Goal: Check status: Check status

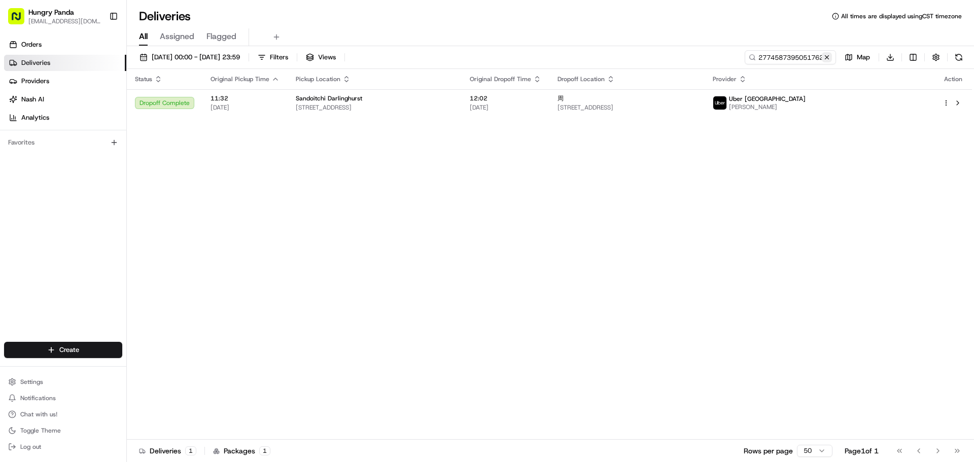
click at [827, 57] on button at bounding box center [827, 57] width 10 height 10
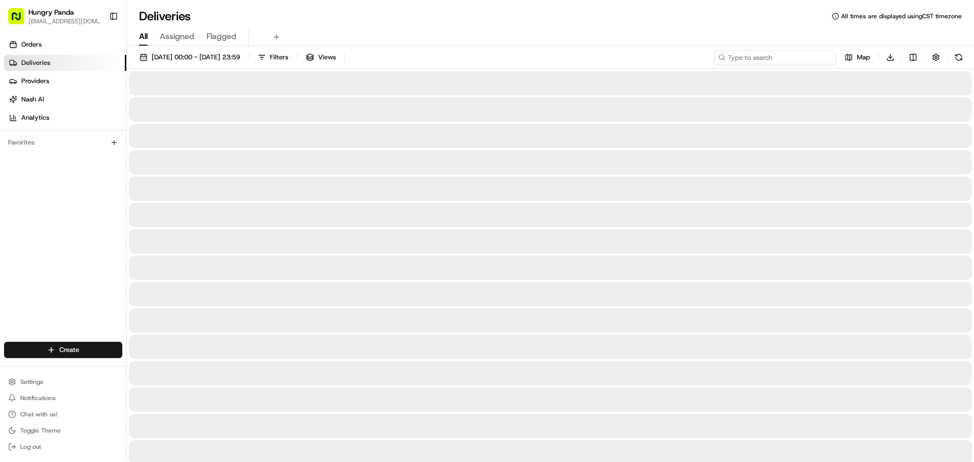
click at [800, 57] on input at bounding box center [775, 57] width 122 height 14
paste input "2275500565652785771008"
type input "2275500565652785771008"
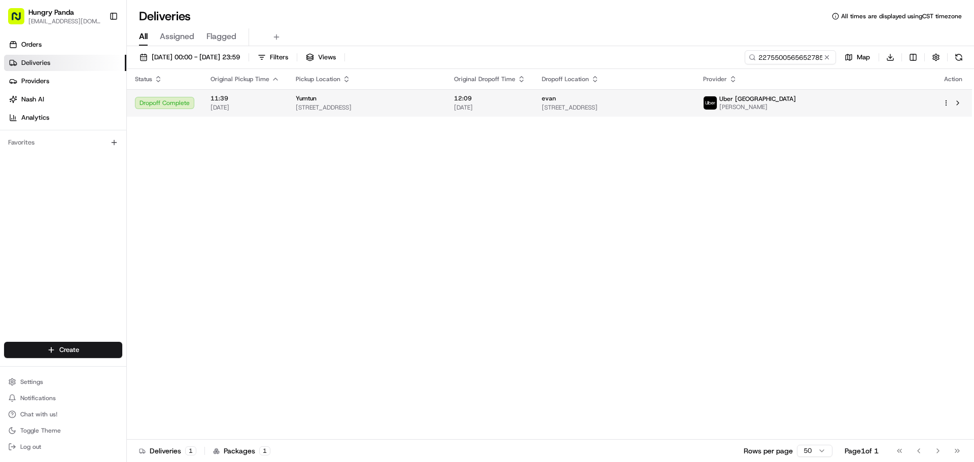
click at [430, 111] on span "[STREET_ADDRESS]" at bounding box center [367, 107] width 142 height 8
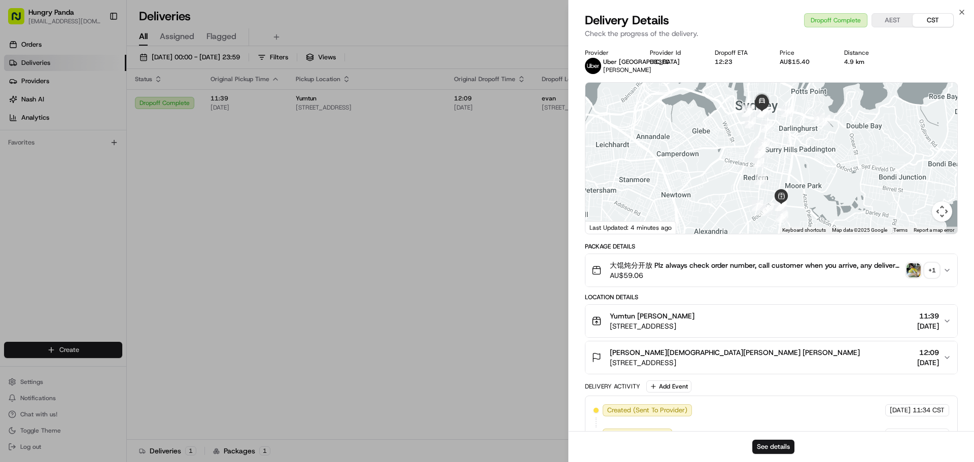
click at [933, 277] on div "+ 1" at bounding box center [932, 270] width 14 height 14
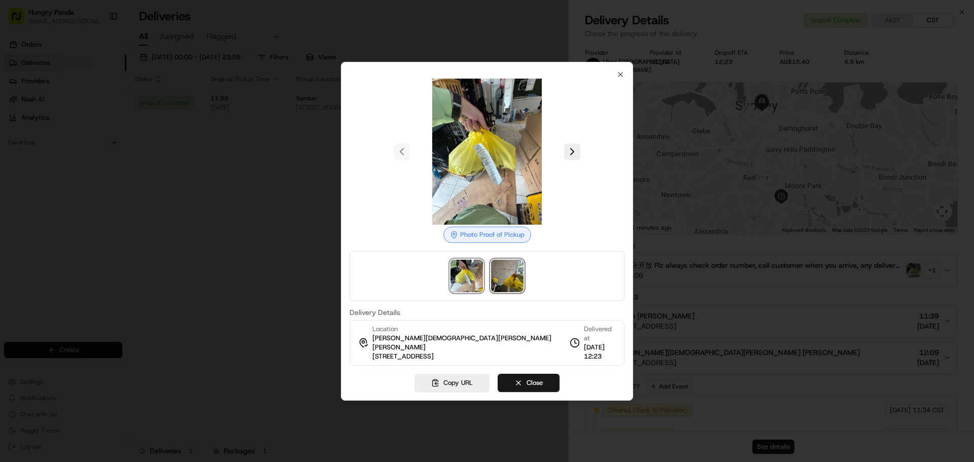
click at [507, 276] on img at bounding box center [507, 276] width 32 height 32
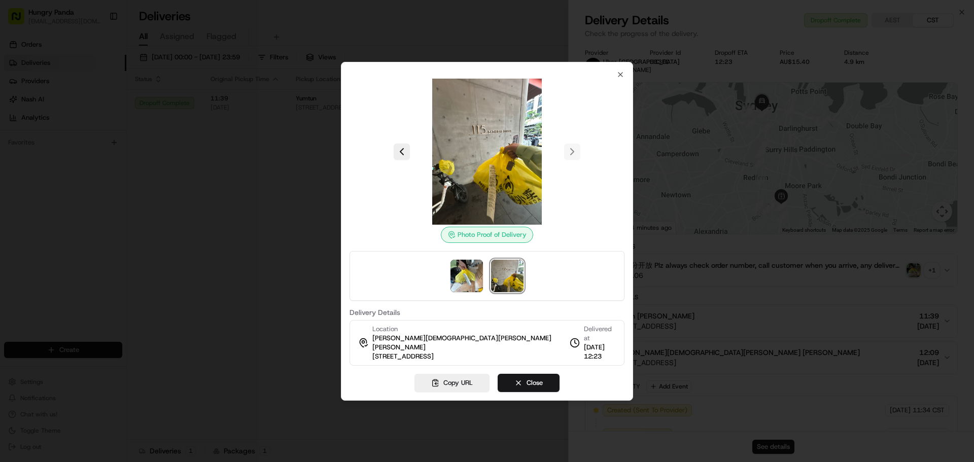
drag, startPoint x: 251, startPoint y: 204, endPoint x: 264, endPoint y: 252, distance: 50.0
click at [251, 204] on div at bounding box center [487, 231] width 974 height 462
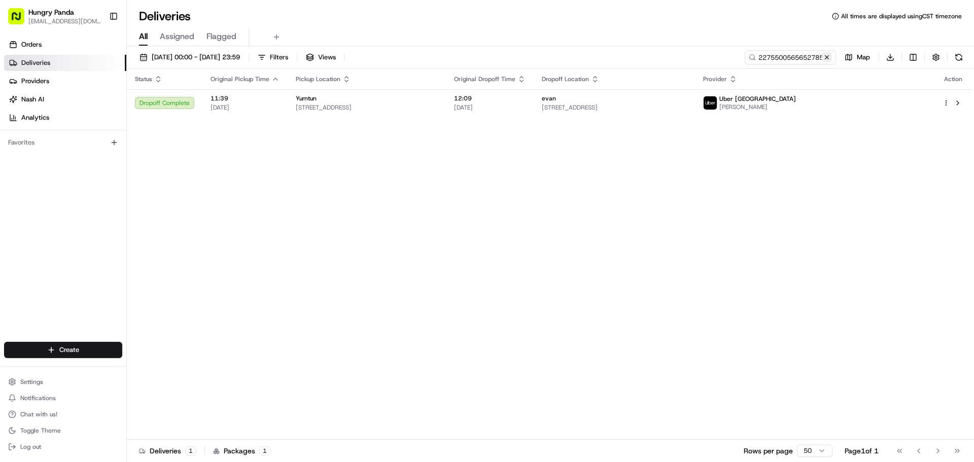
click at [829, 53] on button at bounding box center [827, 57] width 10 height 10
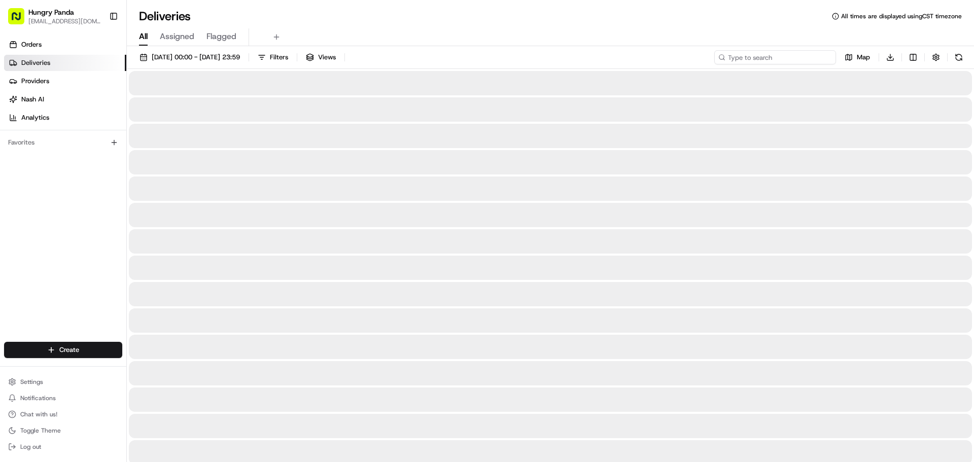
click at [812, 57] on input at bounding box center [775, 57] width 122 height 14
click at [767, 56] on input at bounding box center [775, 57] width 122 height 14
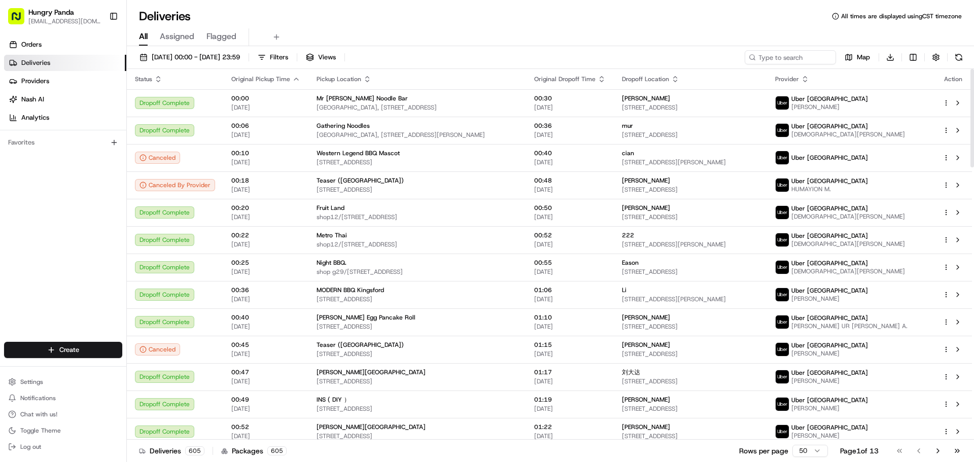
click at [804, 47] on div "[DATE] 00:00 - [DATE] 23:59 Filters Views Map Download Status Original Pickup T…" at bounding box center [550, 255] width 847 height 418
click at [800, 59] on input at bounding box center [775, 57] width 122 height 14
paste input "936355218515477358744"
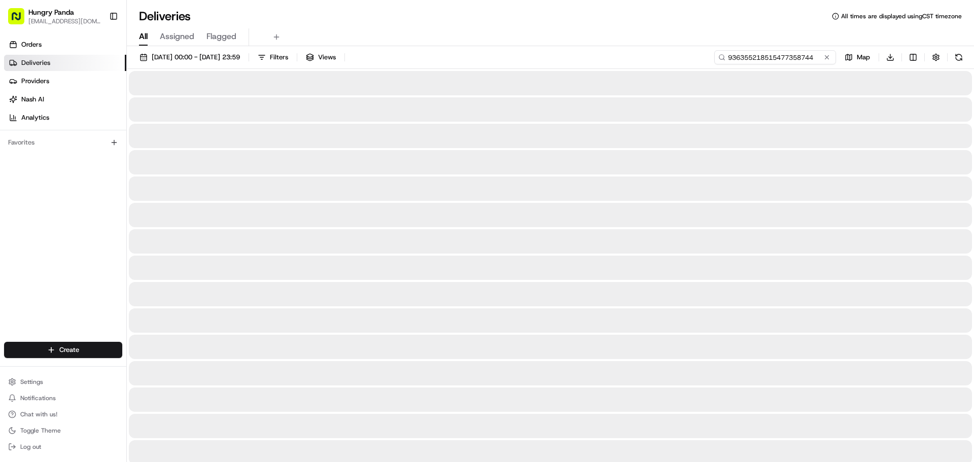
type input "936355218515477358744"
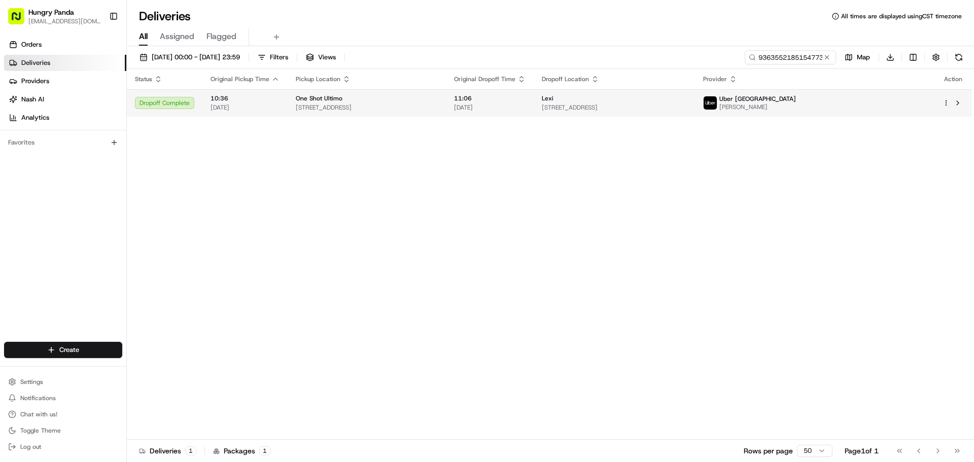
click at [525, 110] on span "[DATE]" at bounding box center [490, 107] width 72 height 8
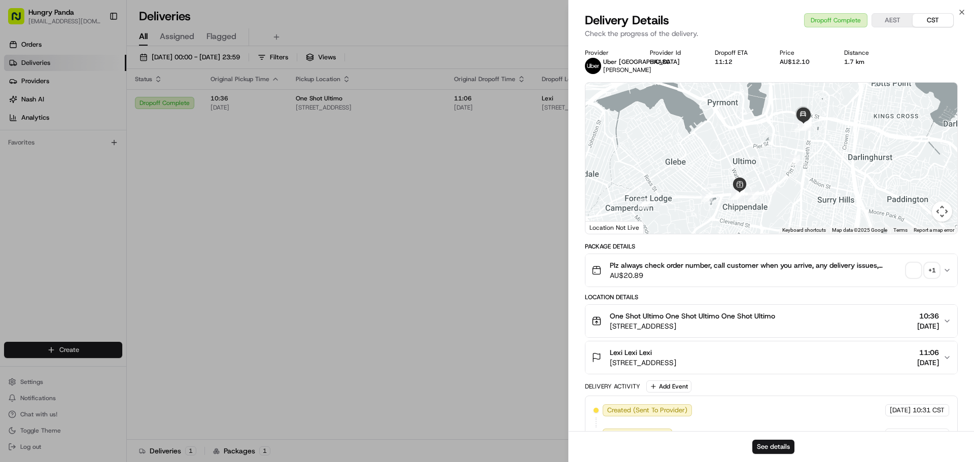
click at [930, 268] on div "+ 1" at bounding box center [932, 270] width 14 height 14
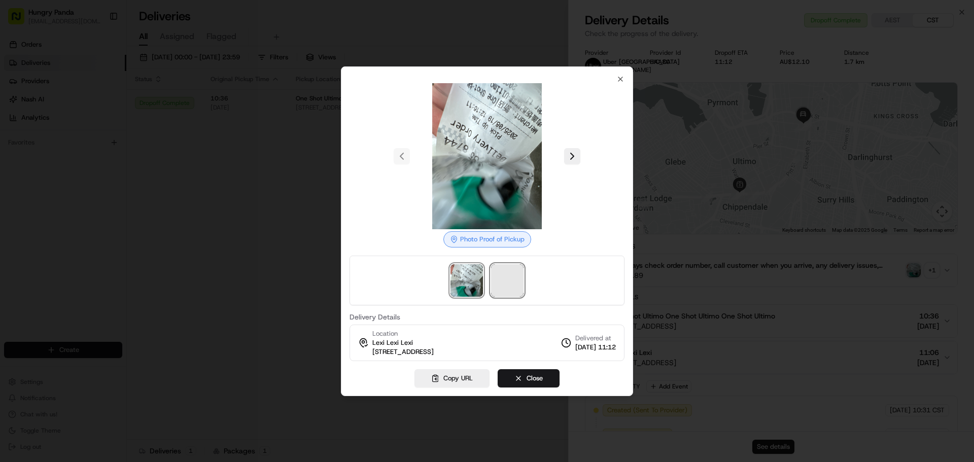
click at [507, 287] on span at bounding box center [507, 280] width 32 height 32
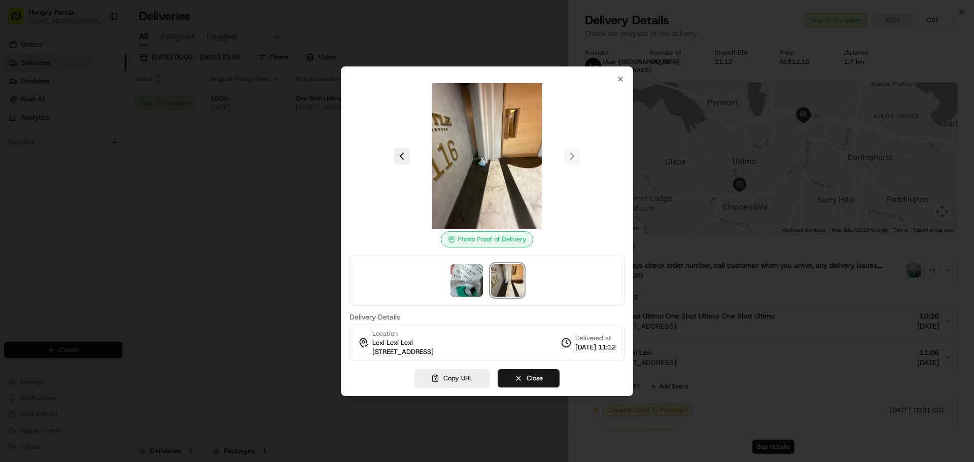
click at [264, 152] on div at bounding box center [487, 231] width 974 height 462
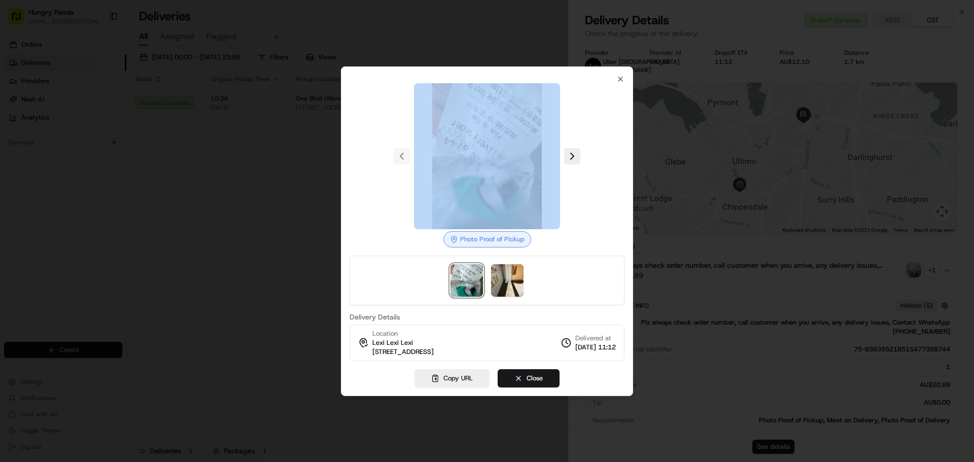
click at [266, 153] on div at bounding box center [487, 231] width 974 height 462
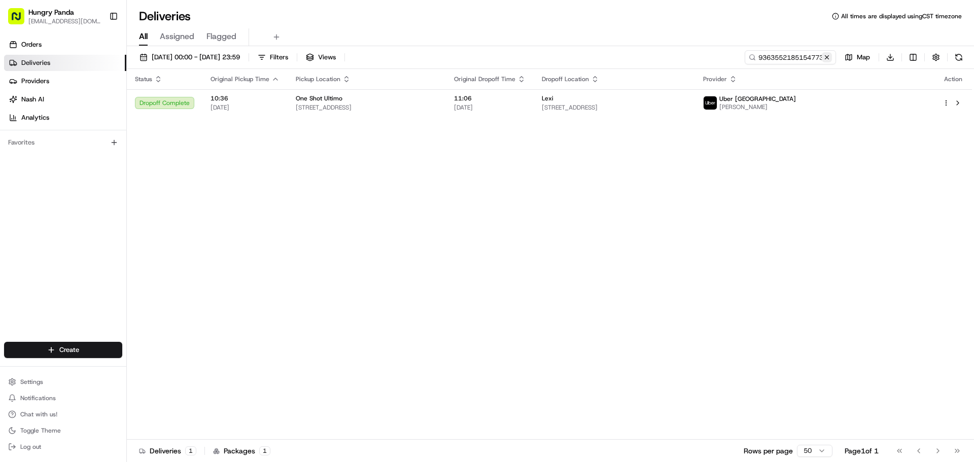
click at [825, 60] on button at bounding box center [827, 57] width 10 height 10
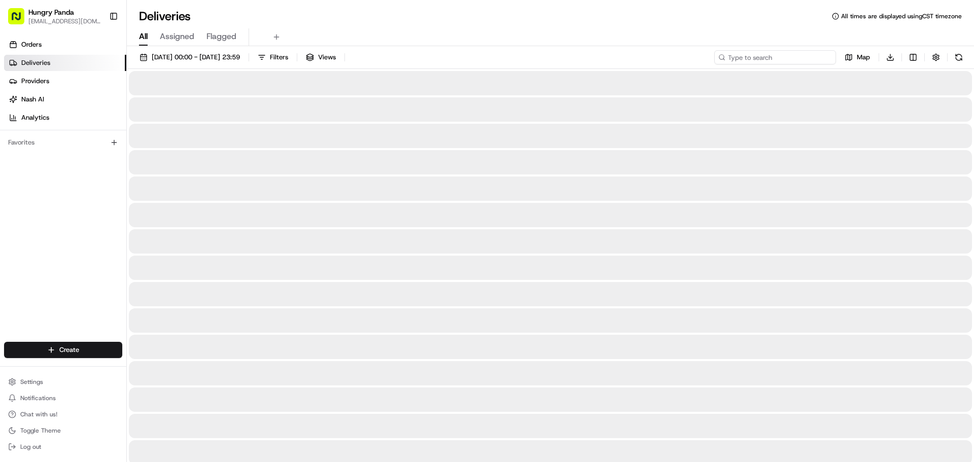
click at [810, 62] on input at bounding box center [775, 57] width 122 height 14
paste input "2275500565652785771008"
type input "2275500565652785771008"
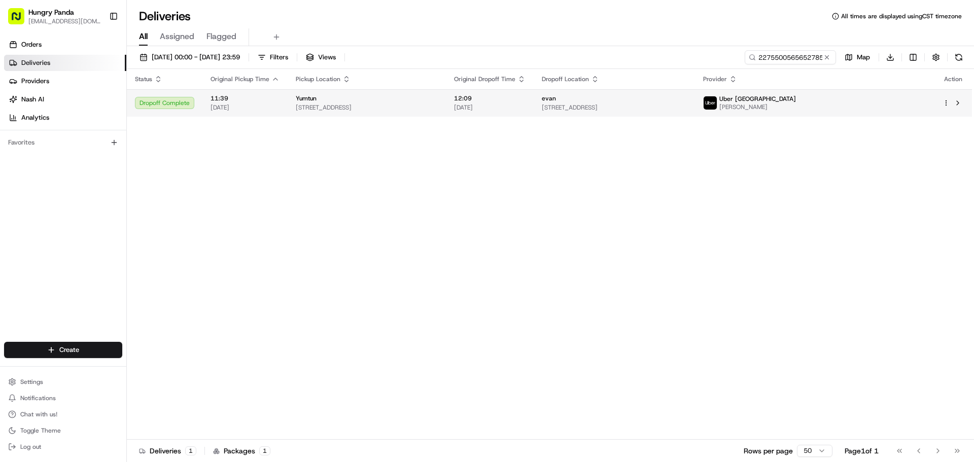
click at [525, 100] on span "12:09" at bounding box center [490, 98] width 72 height 8
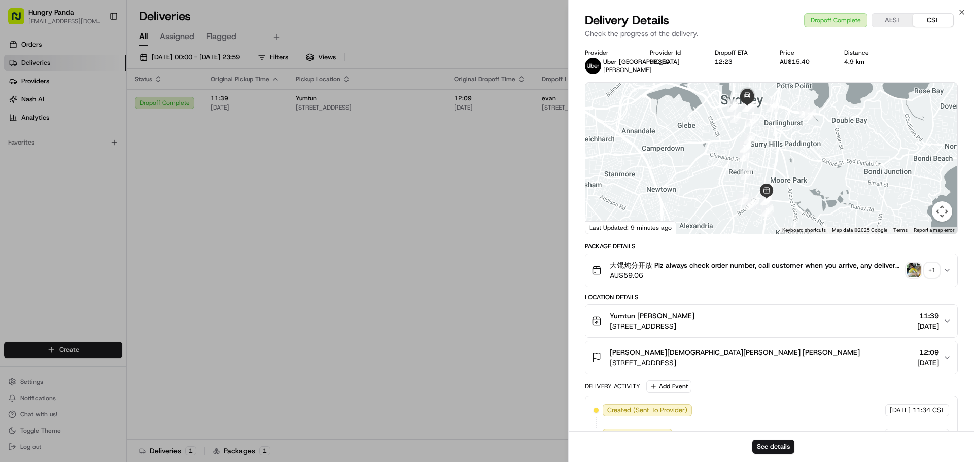
click at [930, 276] on div "+ 1" at bounding box center [932, 270] width 14 height 14
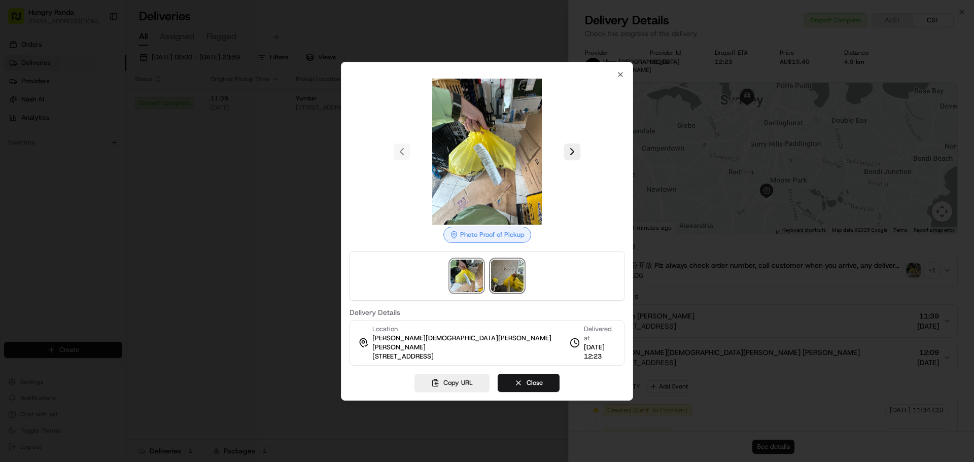
click at [506, 286] on img at bounding box center [507, 276] width 32 height 32
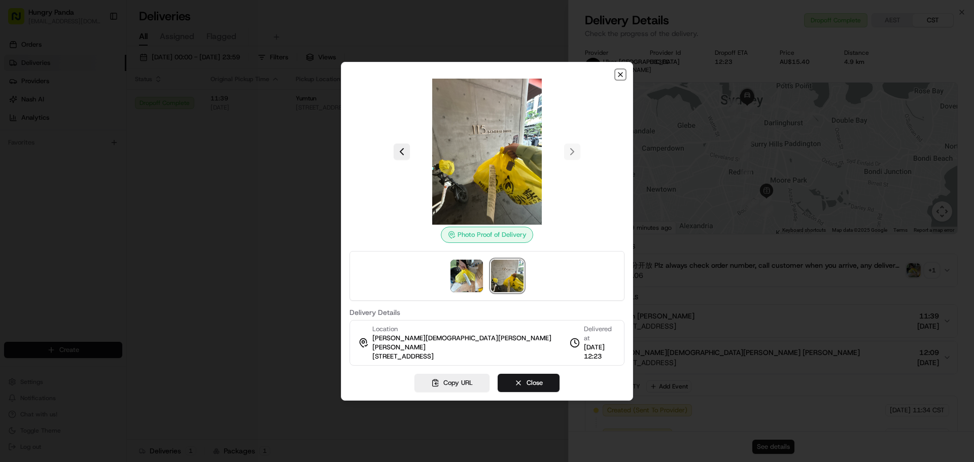
click at [619, 76] on icon "button" at bounding box center [620, 75] width 8 height 8
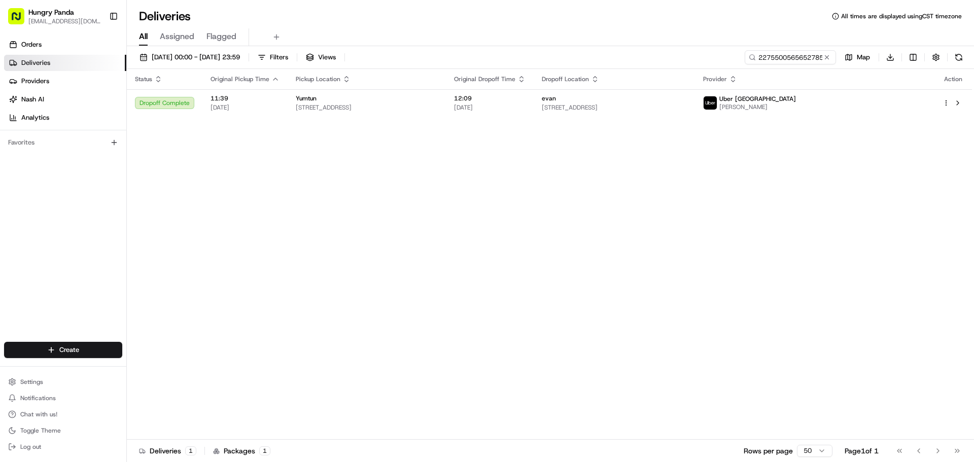
drag, startPoint x: 831, startPoint y: 57, endPoint x: 808, endPoint y: 57, distance: 22.8
click at [830, 57] on button at bounding box center [827, 57] width 10 height 10
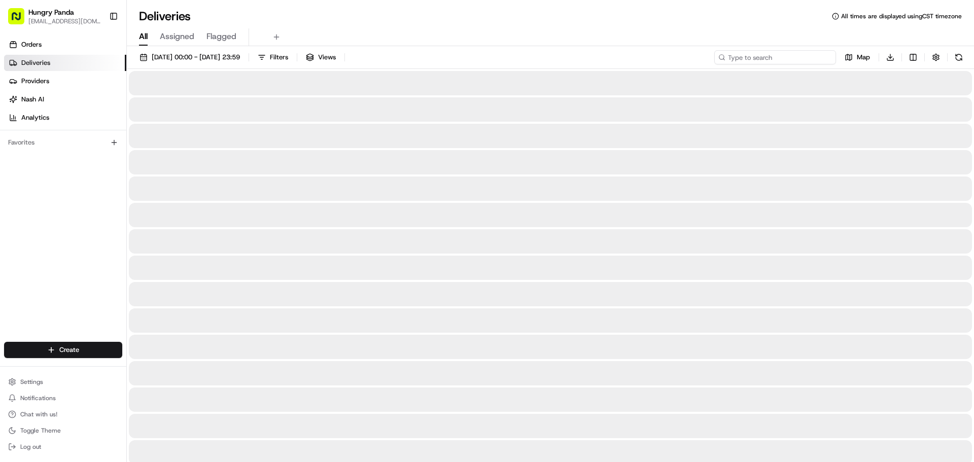
click at [805, 57] on input at bounding box center [775, 57] width 122 height 14
paste input "087255211575372675488"
type input "087255211575372675488"
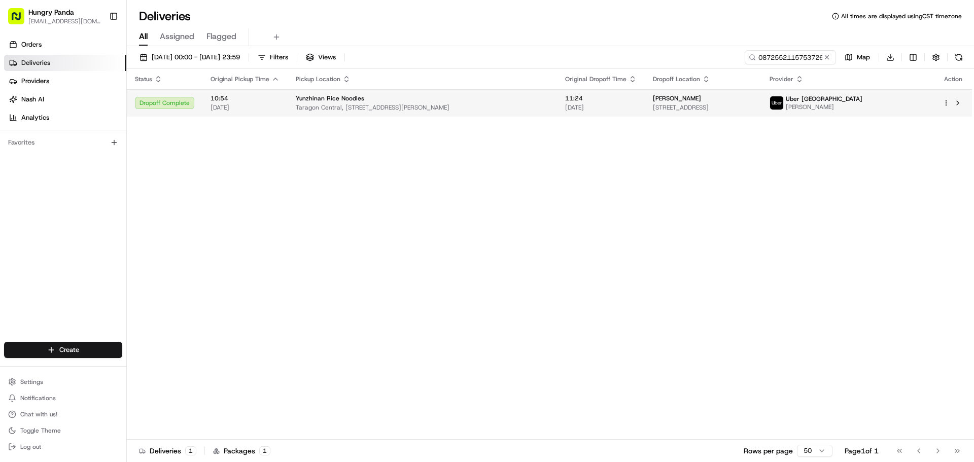
click at [458, 94] on td "Yunzhinan Rice Noodles Taragon Central, [STREET_ADDRESS][PERSON_NAME]" at bounding box center [422, 102] width 269 height 27
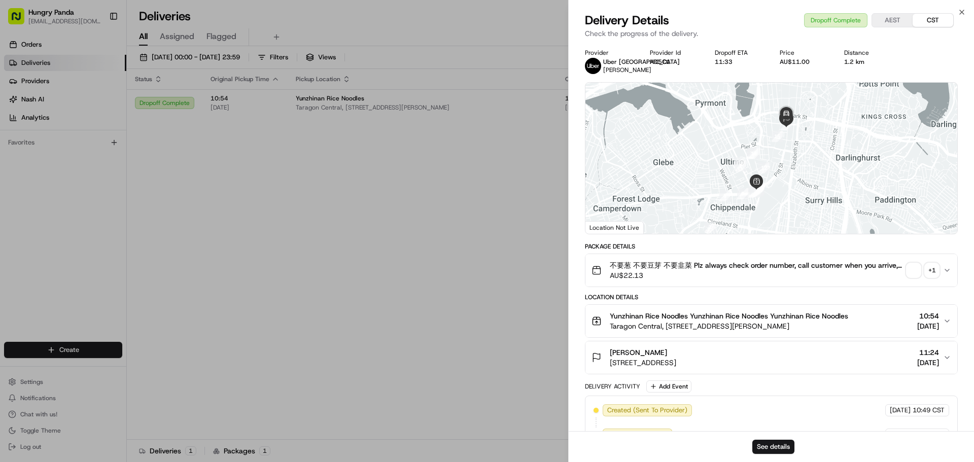
click at [941, 276] on div "不要葱 不要豆芽 不要韭菜 Plz always check order number, call customer when you arrive, any…" at bounding box center [766, 270] width 351 height 20
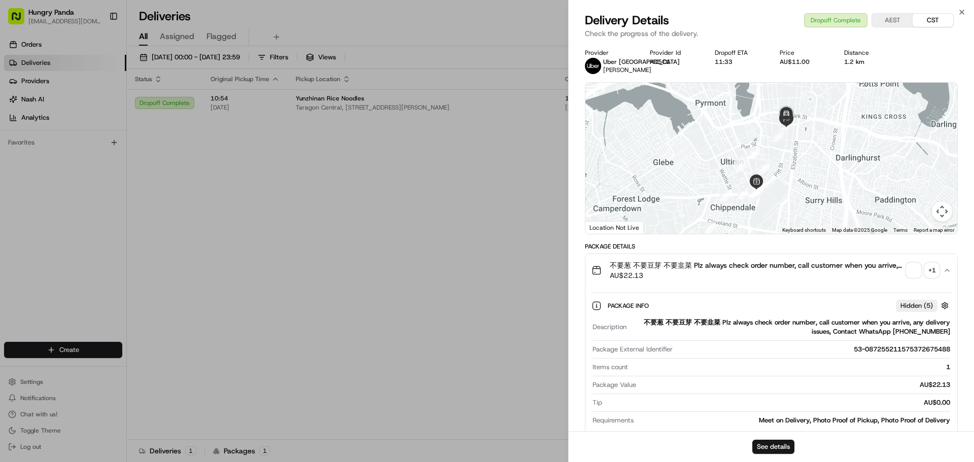
click at [932, 267] on div "+ 1" at bounding box center [932, 270] width 14 height 14
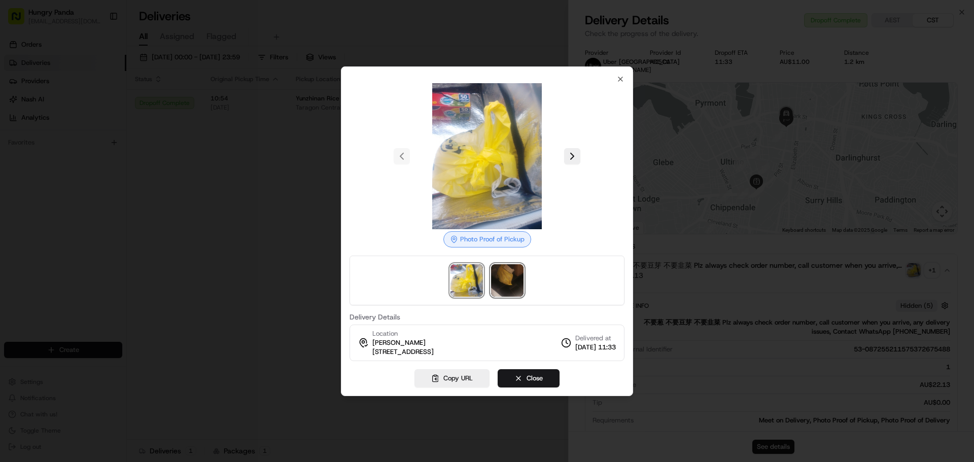
click at [512, 274] on img at bounding box center [507, 280] width 32 height 32
click at [320, 157] on div at bounding box center [487, 231] width 974 height 462
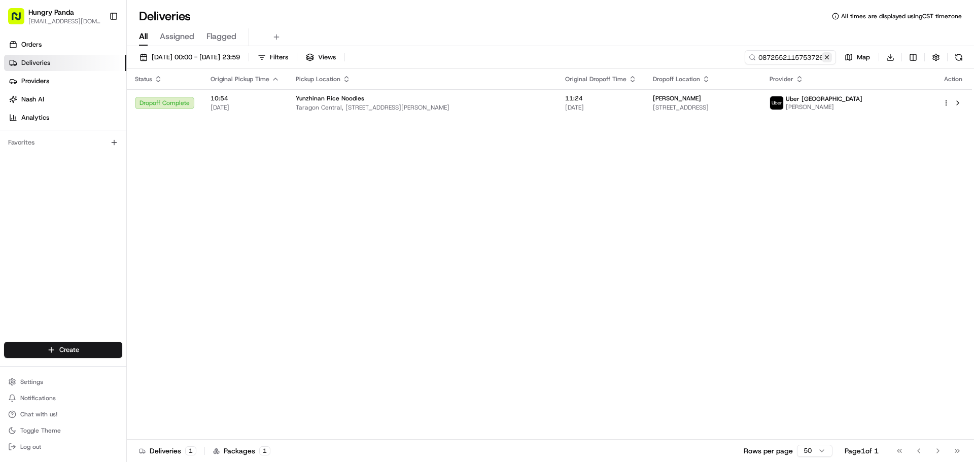
click at [830, 57] on button at bounding box center [827, 57] width 10 height 10
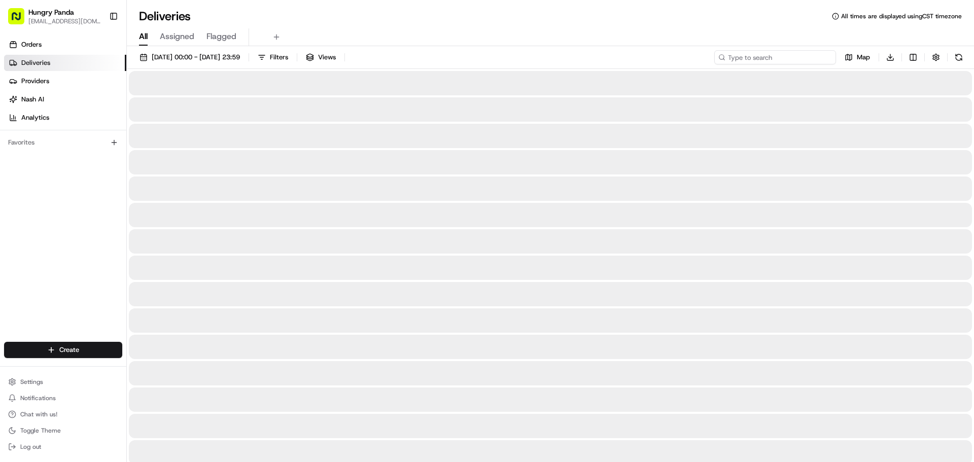
click at [800, 57] on input at bounding box center [775, 57] width 122 height 14
paste input "5079565565650786572121"
type input "5079565565650786572121"
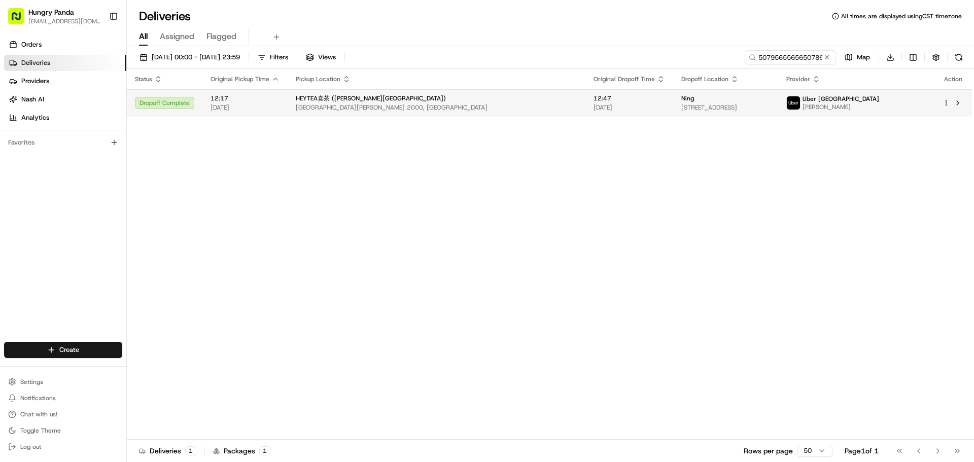
click at [454, 108] on span "[GEOGRAPHIC_DATA][PERSON_NAME] 2000, [GEOGRAPHIC_DATA]" at bounding box center [437, 107] width 282 height 8
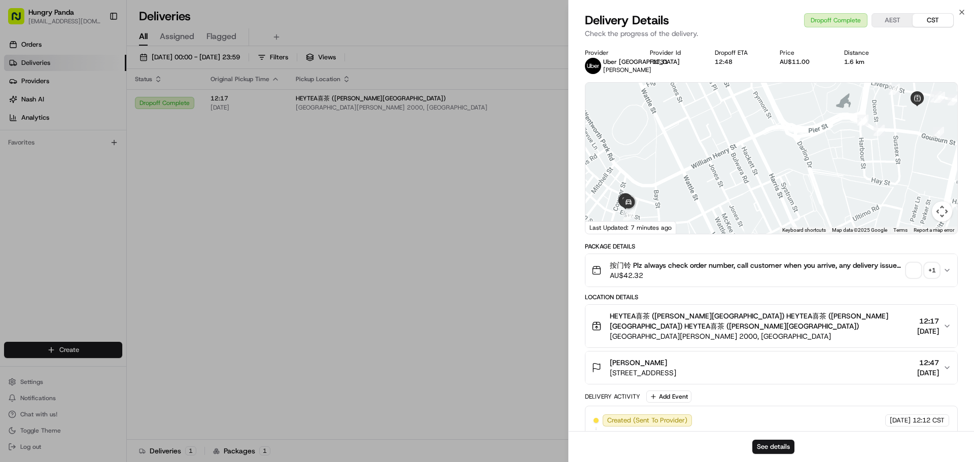
click at [933, 266] on div "+ 1" at bounding box center [932, 270] width 14 height 14
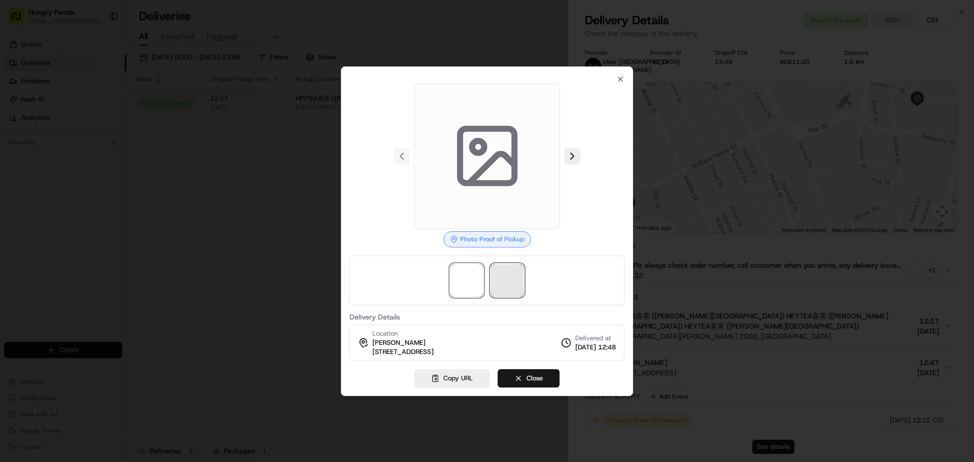
click at [506, 280] on span at bounding box center [507, 280] width 32 height 32
